Goal: Information Seeking & Learning: Compare options

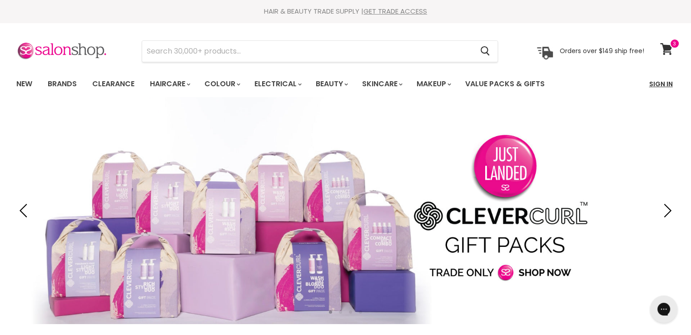
click at [661, 81] on link "Sign In" at bounding box center [661, 84] width 35 height 19
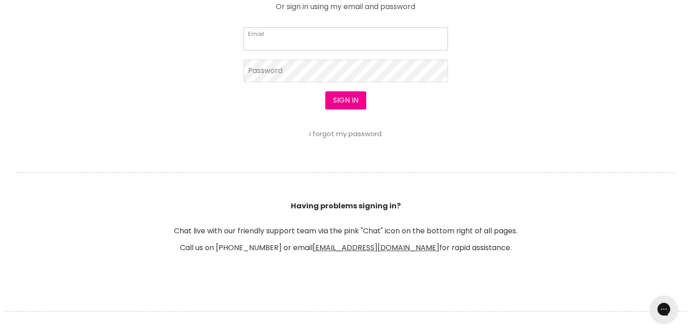
click at [302, 40] on input "Email" at bounding box center [346, 38] width 204 height 23
type input "cs.discountsalonsupplies@gmail.com"
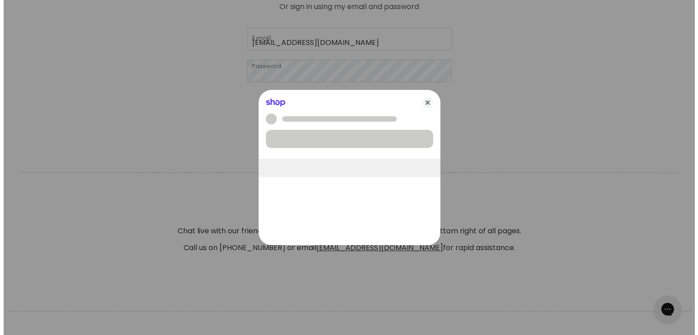
scroll to position [455, 0]
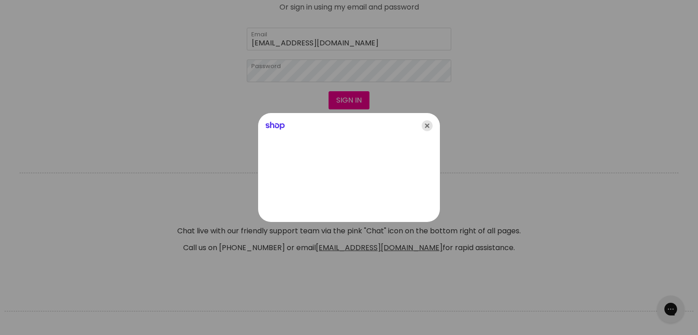
click at [427, 127] on icon "Close" at bounding box center [427, 125] width 11 height 11
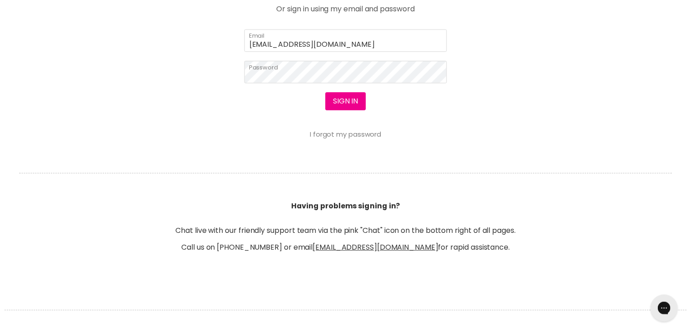
scroll to position [454, 0]
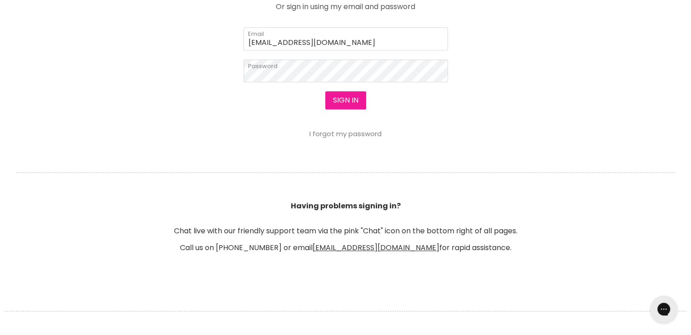
click at [351, 99] on button "Sign in" at bounding box center [345, 100] width 41 height 18
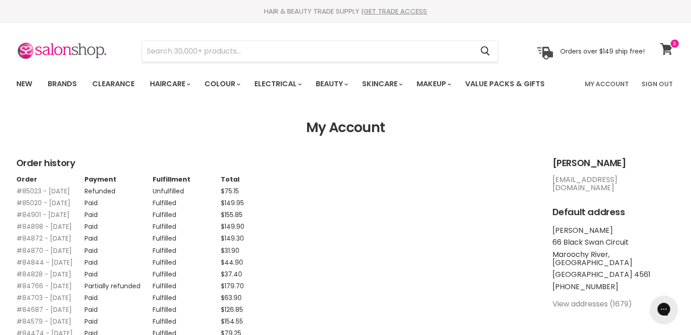
click at [668, 46] on icon at bounding box center [666, 49] width 12 height 12
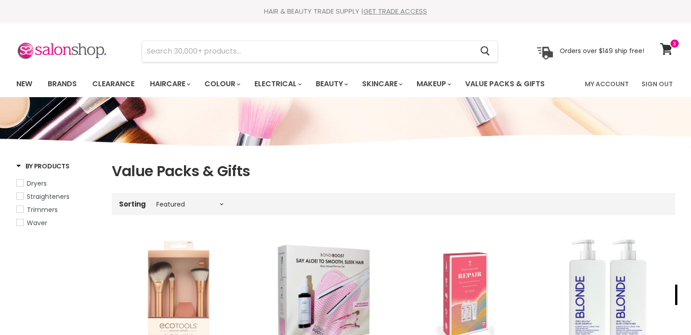
select select "manual"
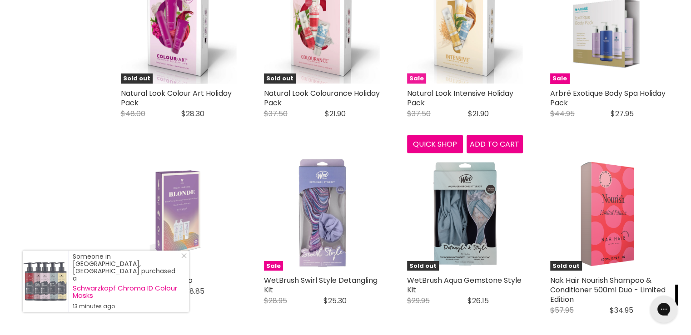
scroll to position [1961, 0]
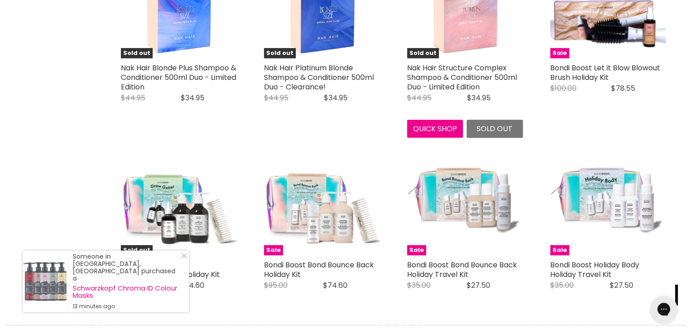
scroll to position [2279, 0]
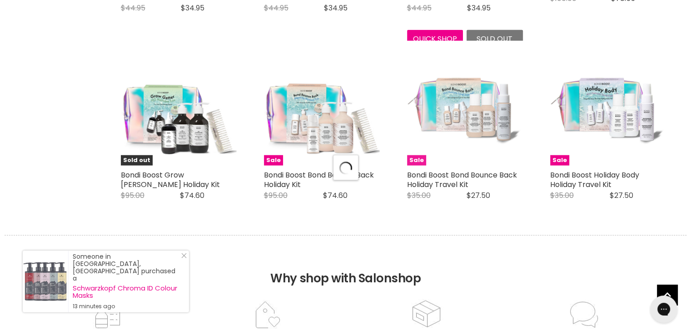
select select "manual"
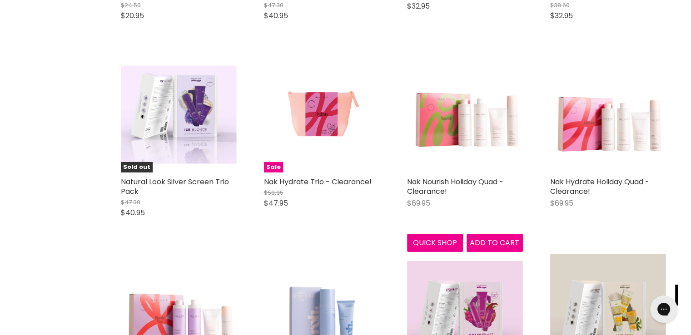
scroll to position [2915, 0]
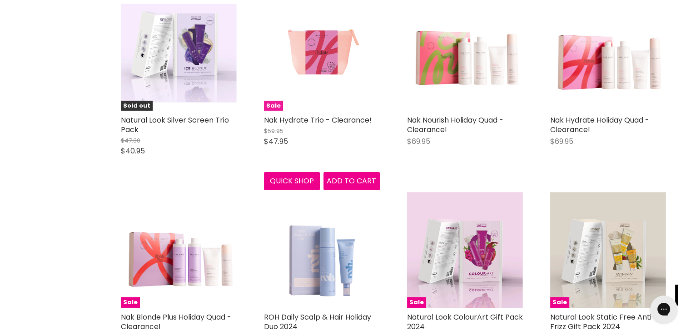
click at [303, 51] on img "Main content" at bounding box center [321, 53] width 85 height 116
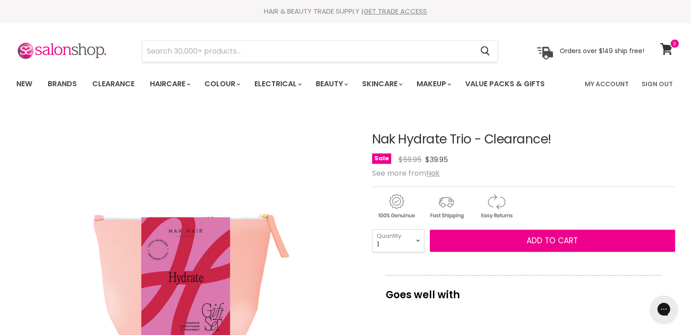
click at [477, 139] on h1 "Nak Hydrate Trio - Clearance!" at bounding box center [523, 140] width 303 height 14
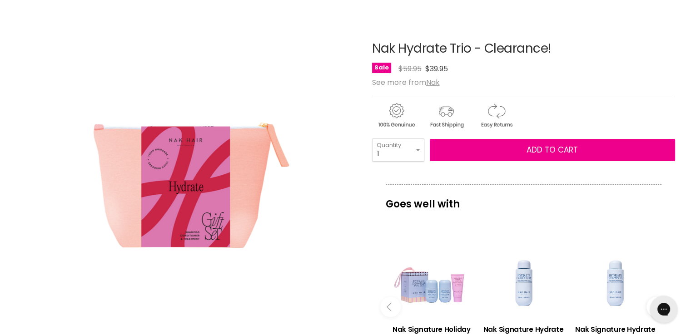
drag, startPoint x: 467, startPoint y: 48, endPoint x: 366, endPoint y: 50, distance: 101.3
click at [366, 50] on article "Click or scroll to zoom Tap or pinch to zoom Nak Hydrate Trio - Clearance! No r…" at bounding box center [345, 296] width 659 height 554
copy div "Nak Hydrate Trio"
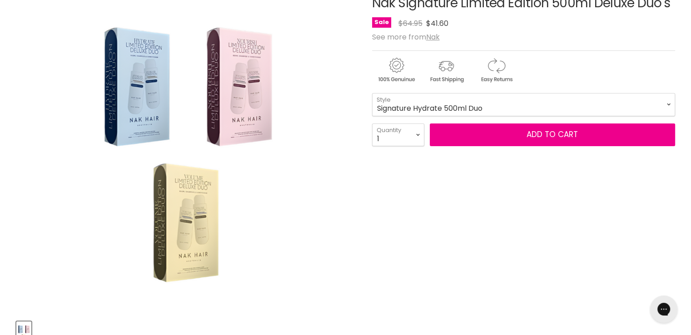
scroll to position [45, 0]
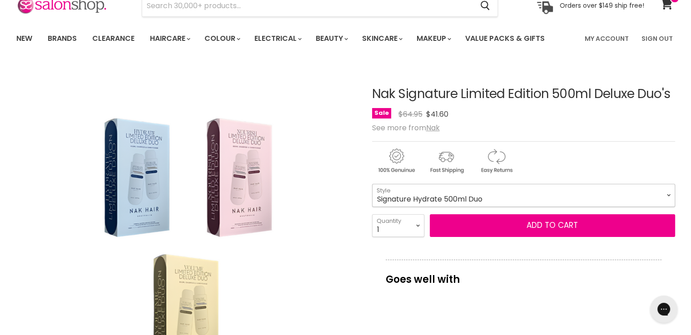
click at [396, 200] on select "Signature Hydrate 500ml Duo Signature Curl 500ml Duo Signature Structure Comple…" at bounding box center [523, 195] width 303 height 23
drag, startPoint x: 674, startPoint y: 94, endPoint x: 363, endPoint y: 92, distance: 311.7
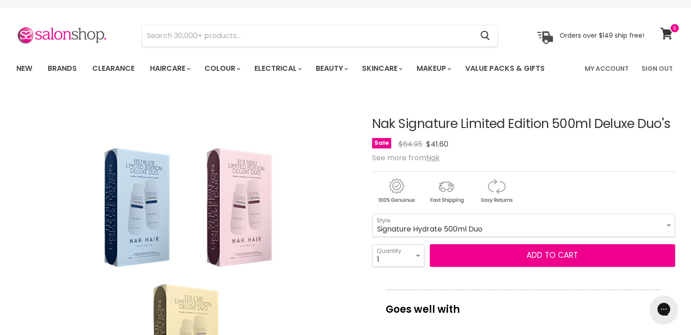
scroll to position [0, 0]
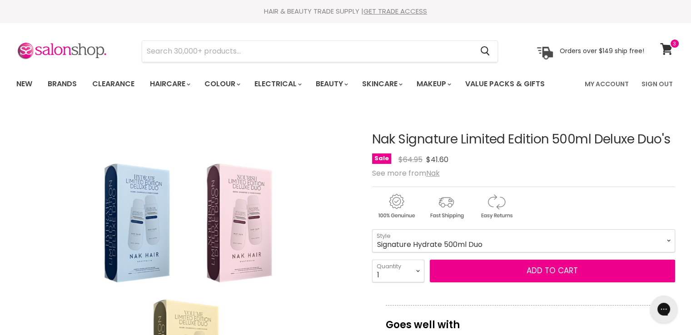
click at [534, 139] on h1 "Nak Signature Limited Edition 500ml Deluxe Duo's" at bounding box center [523, 140] width 303 height 14
drag, startPoint x: 591, startPoint y: 140, endPoint x: 373, endPoint y: 142, distance: 218.1
click at [373, 142] on h1 "Nak Signature Limited Edition 500ml Deluxe Duo's" at bounding box center [523, 140] width 303 height 14
copy h1 "Nak Signature Limited Edition 500ml"
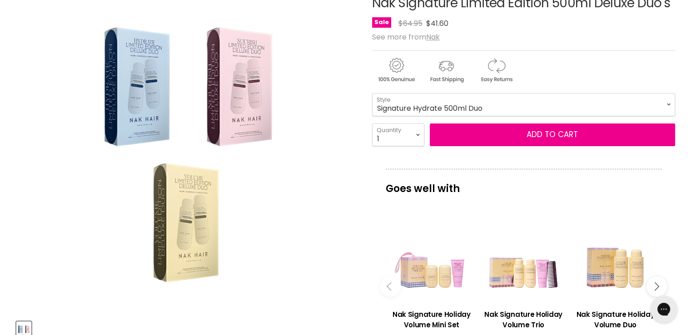
scroll to position [45, 0]
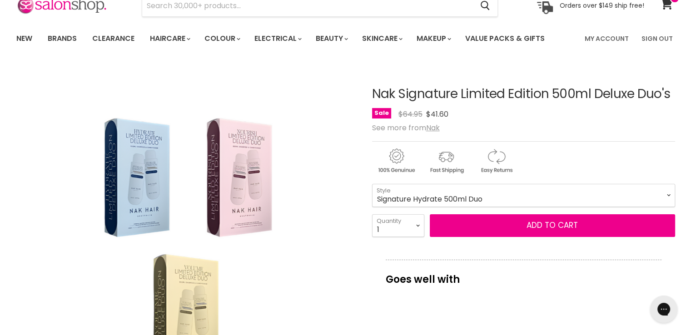
copy h1 "Nak Signature Limited Edition 500ml"
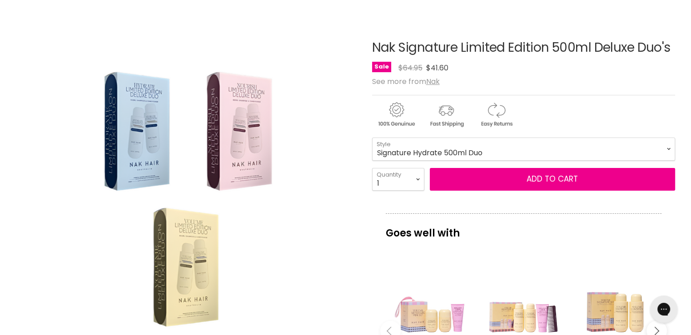
scroll to position [91, 0]
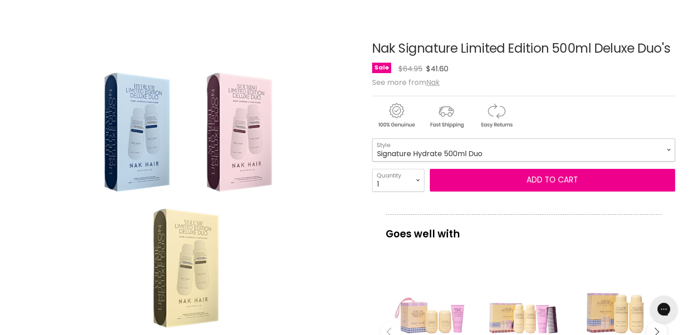
click at [411, 151] on select "Signature Hydrate 500ml Duo Signature Curl 500ml Duo Signature Structure Comple…" at bounding box center [523, 150] width 303 height 23
click at [372, 139] on select "Signature Hydrate 500ml Duo Signature Curl 500ml Duo Signature Structure Comple…" at bounding box center [523, 150] width 303 height 23
select select "Signature Curl 500ml Duo"
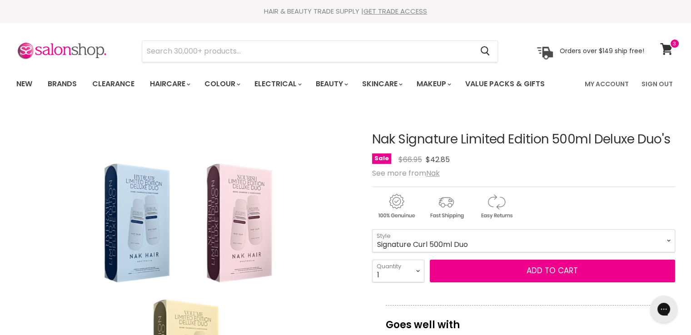
click at [474, 142] on h1 "Nak Signature Limited Edition 500ml Deluxe Duo's" at bounding box center [523, 140] width 303 height 14
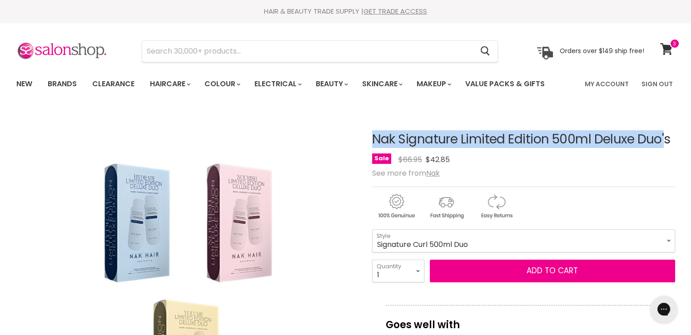
drag, startPoint x: 460, startPoint y: 141, endPoint x: 371, endPoint y: 134, distance: 89.3
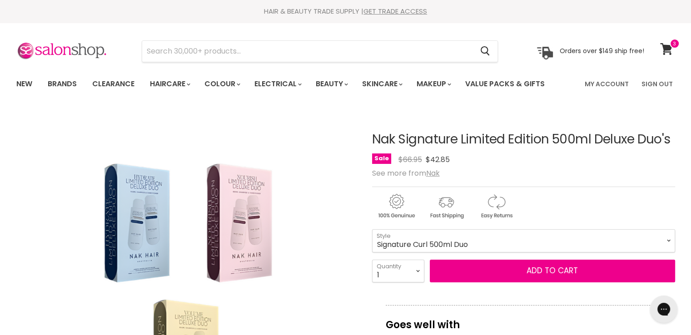
drag, startPoint x: 549, startPoint y: 149, endPoint x: 576, endPoint y: 143, distance: 27.5
click at [549, 149] on div "Nak Signature Limited Edition 500ml Deluxe Duo's No reviews Sale Original Price…" at bounding box center [523, 150] width 303 height 34
drag, startPoint x: 666, startPoint y: 139, endPoint x: 372, endPoint y: 133, distance: 294.4
click at [372, 133] on h1 "Nak Signature Limited Edition 500ml Deluxe Duo's" at bounding box center [523, 140] width 303 height 14
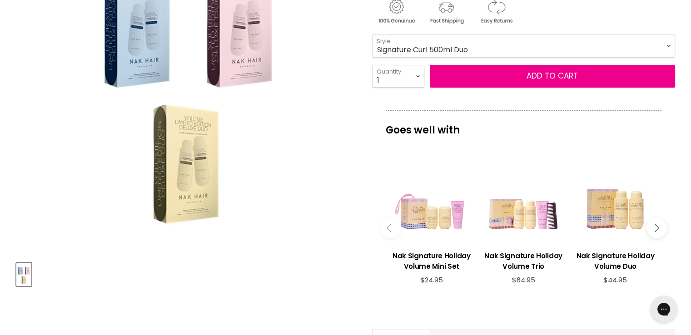
scroll to position [136, 0]
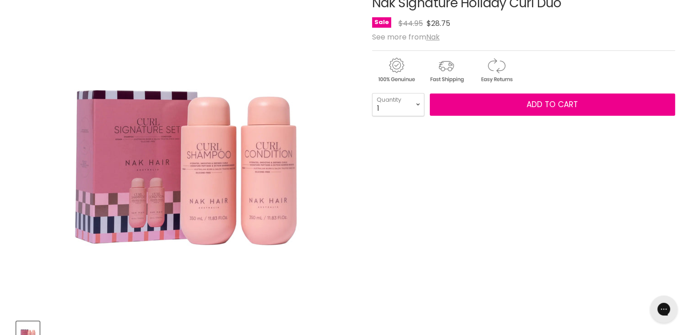
scroll to position [45, 0]
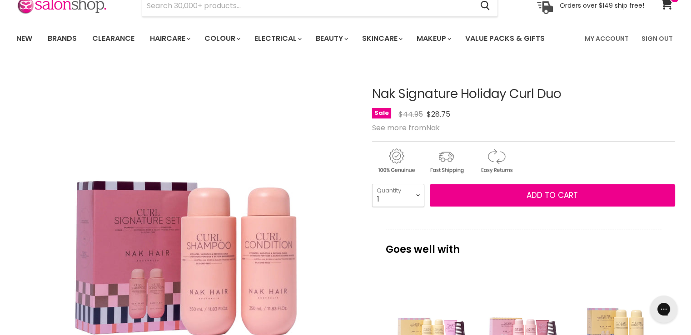
drag, startPoint x: 582, startPoint y: 99, endPoint x: 512, endPoint y: 91, distance: 70.3
click at [512, 91] on h1 "Nak Signature Holiday Curl Duo" at bounding box center [523, 94] width 303 height 14
copy h1 "Curl Duo"
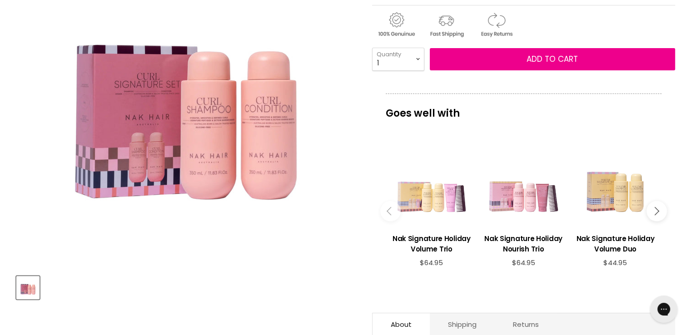
scroll to position [0, 0]
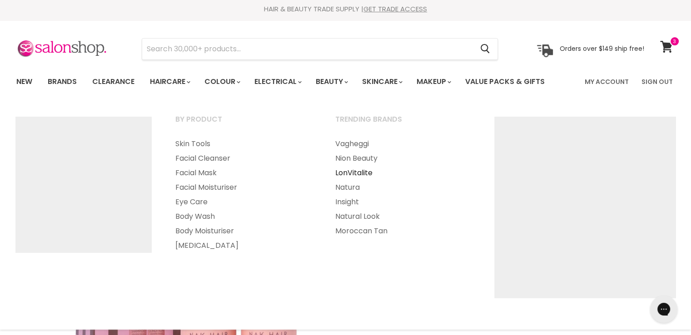
scroll to position [182, 0]
